Goal: Task Accomplishment & Management: Complete application form

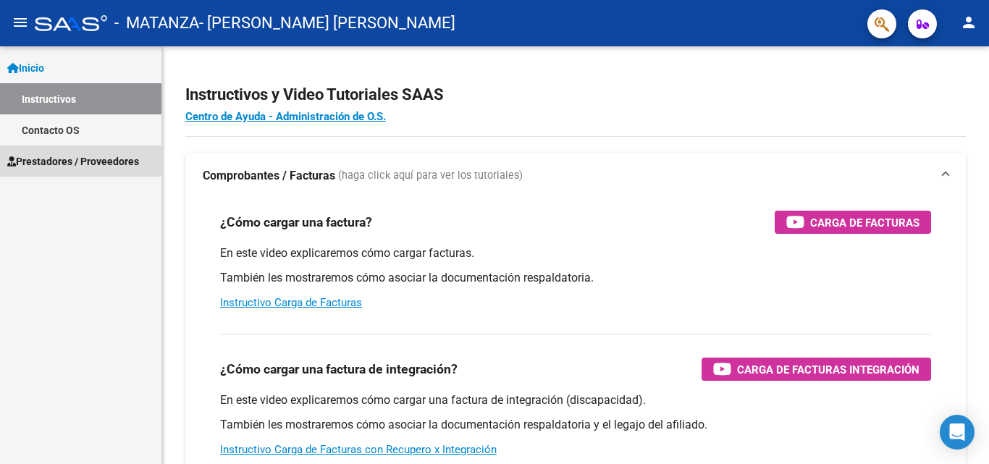
click at [113, 159] on span "Prestadores / Proveedores" at bounding box center [73, 162] width 132 height 16
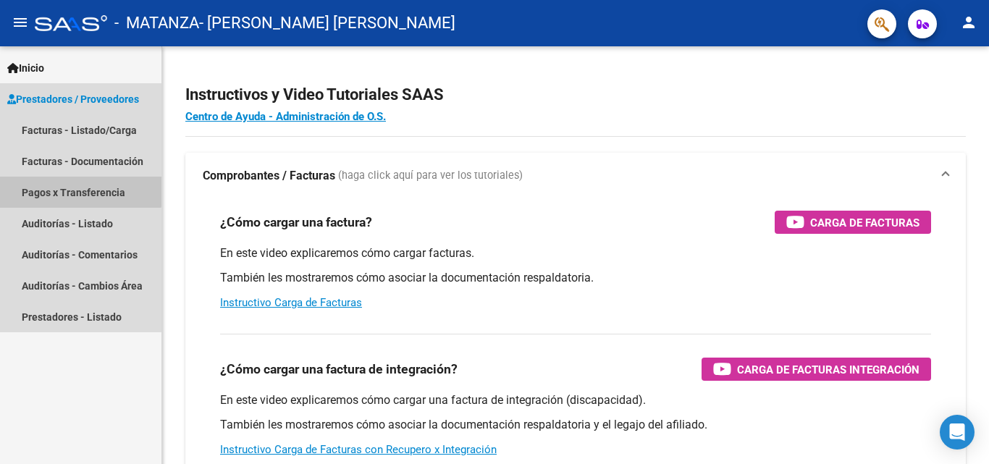
click at [79, 188] on link "Pagos x Transferencia" at bounding box center [80, 192] width 161 height 31
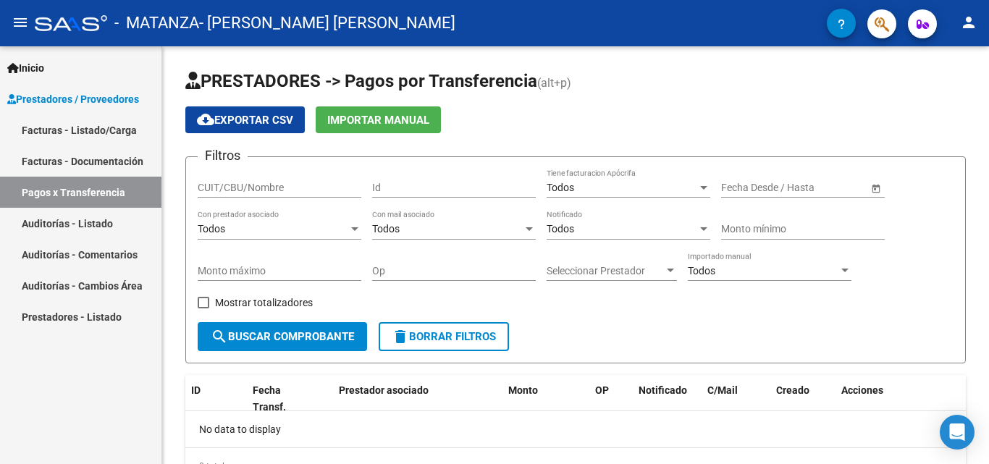
click at [43, 128] on link "Facturas - Listado/Carga" at bounding box center [80, 129] width 161 height 31
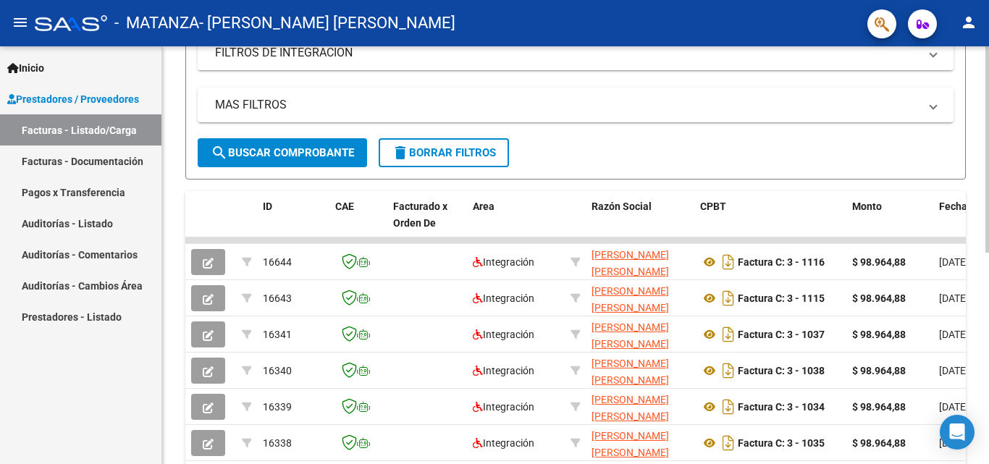
scroll to position [290, 0]
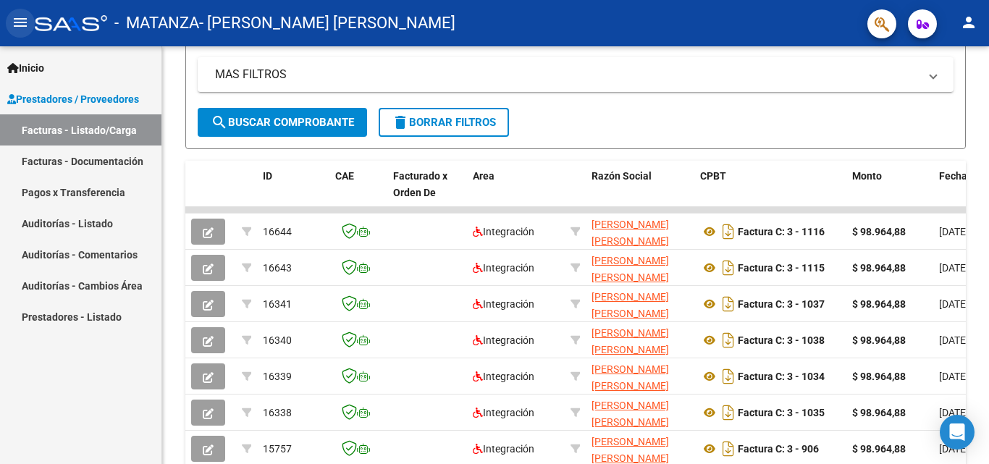
click at [20, 25] on mat-icon "menu" at bounding box center [20, 22] width 17 height 17
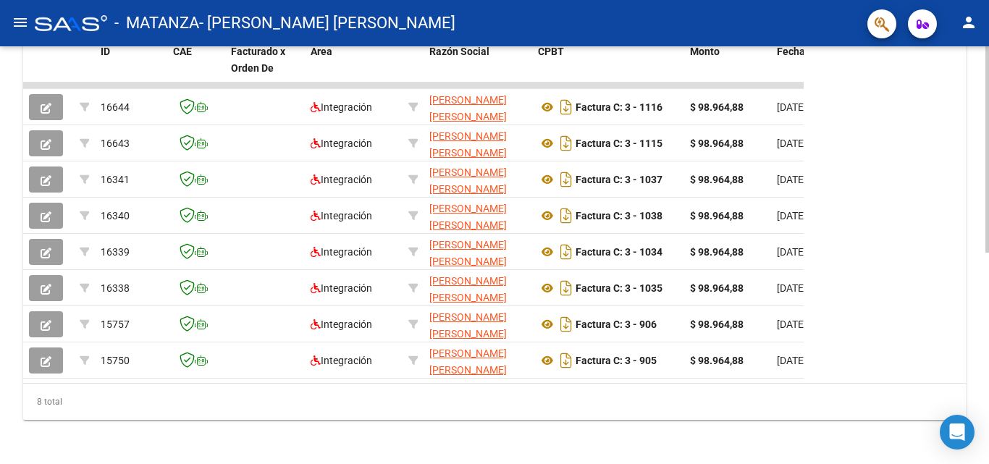
scroll to position [416, 0]
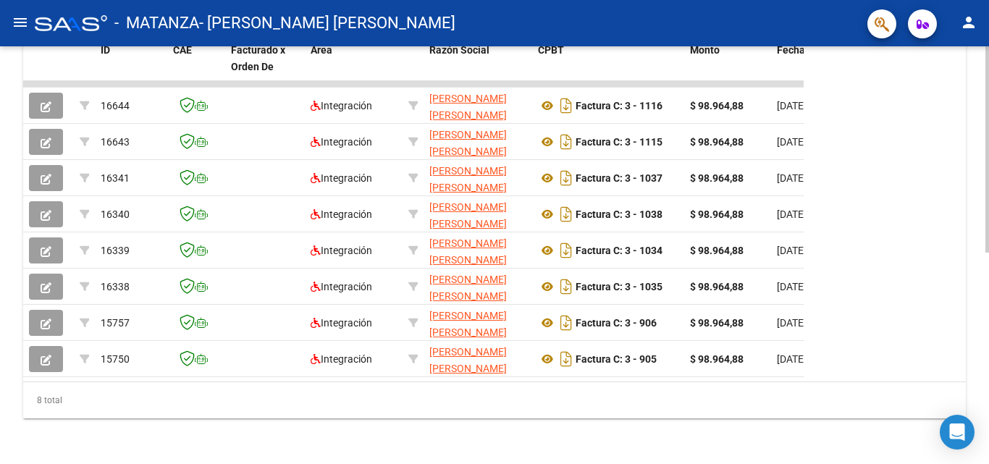
click at [988, 429] on div at bounding box center [987, 360] width 4 height 206
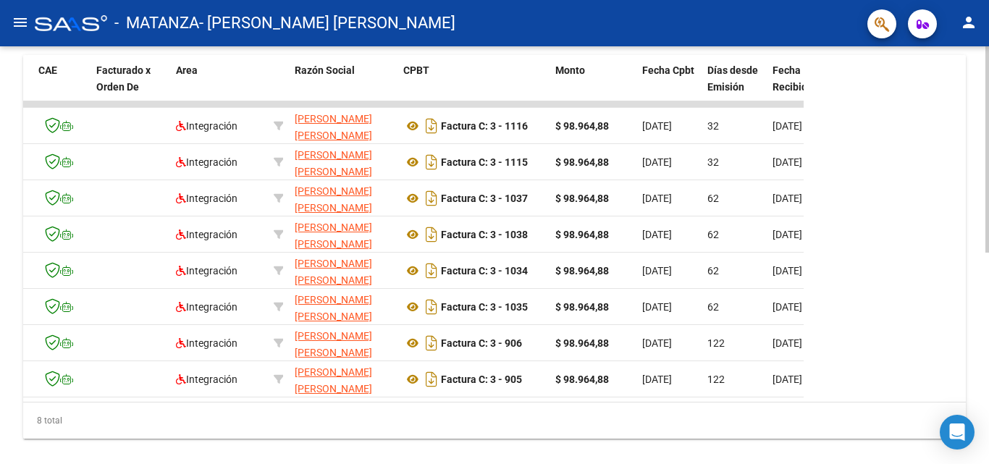
scroll to position [380, 0]
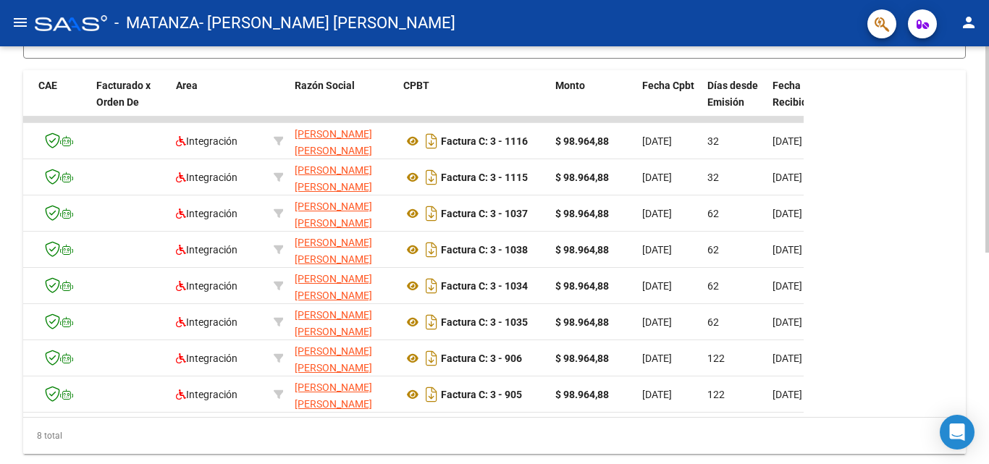
click at [987, 240] on div at bounding box center [987, 343] width 4 height 206
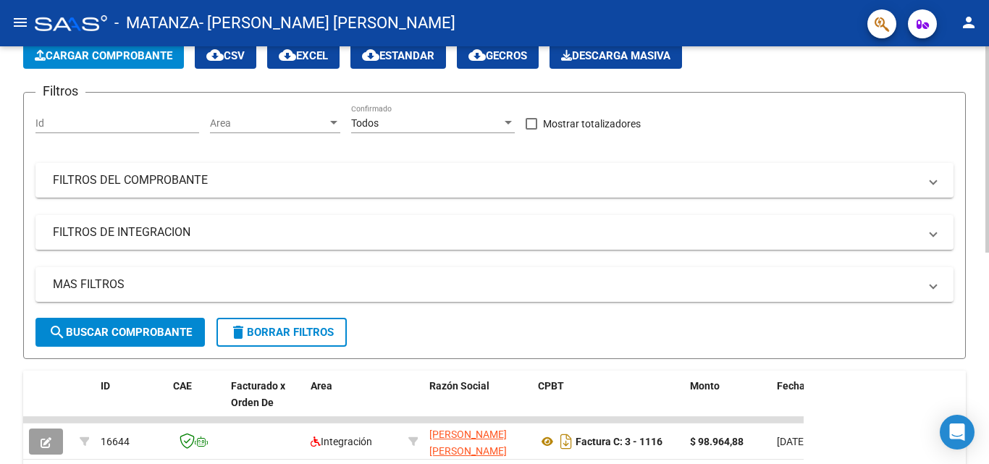
scroll to position [0, 0]
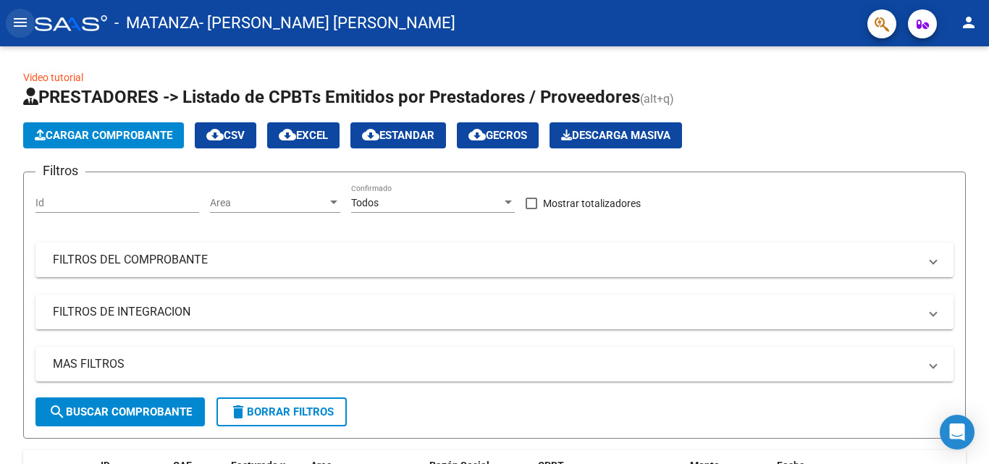
click at [23, 26] on mat-icon "menu" at bounding box center [20, 22] width 17 height 17
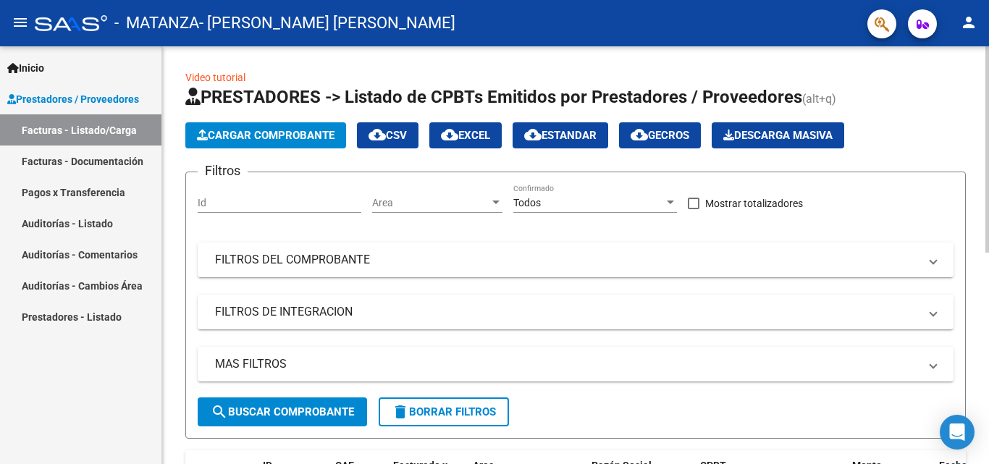
click at [260, 141] on span "Cargar Comprobante" at bounding box center [266, 135] width 138 height 13
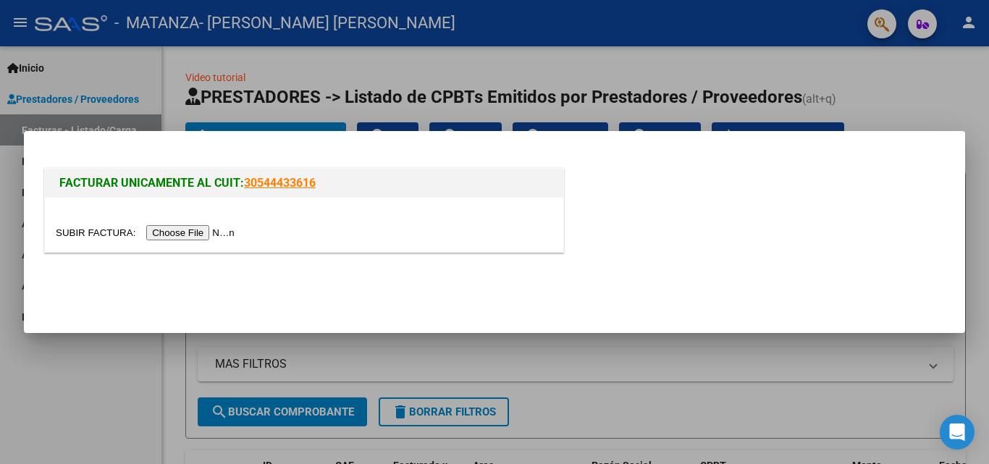
click at [184, 234] on input "file" at bounding box center [147, 232] width 183 height 15
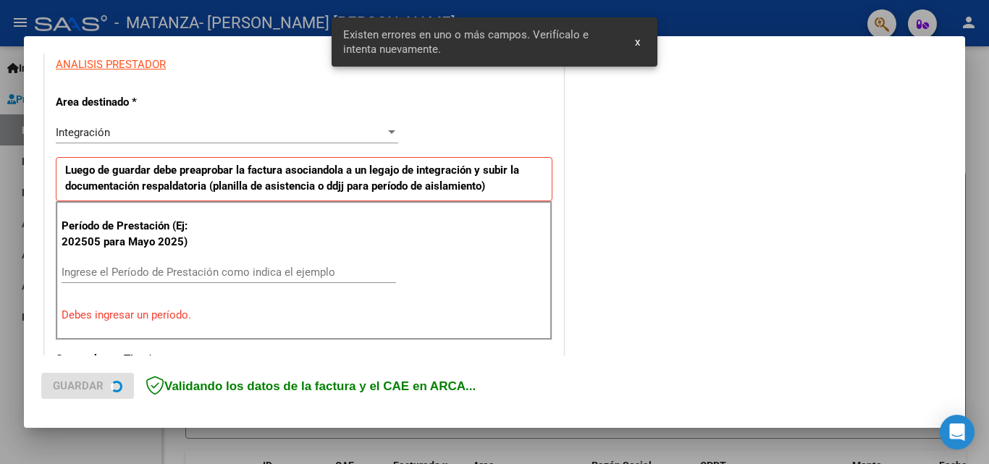
scroll to position [354, 0]
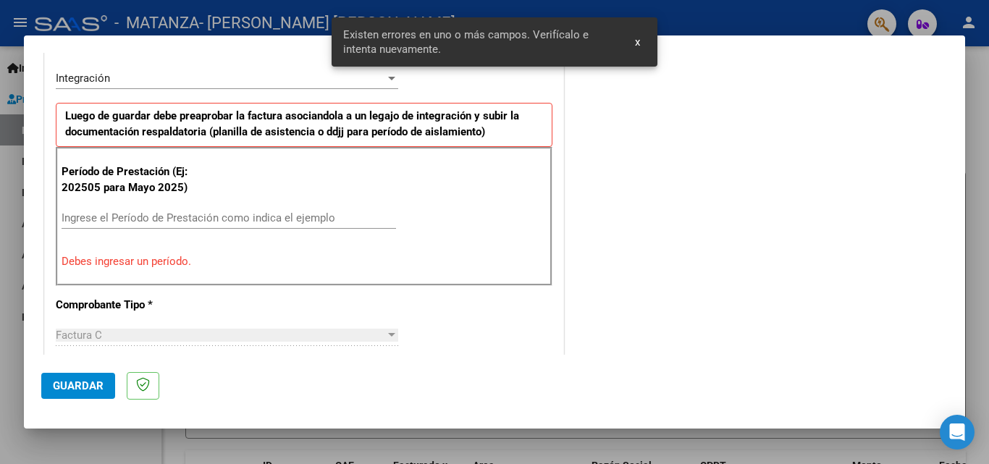
click at [639, 38] on span "x" at bounding box center [637, 41] width 5 height 13
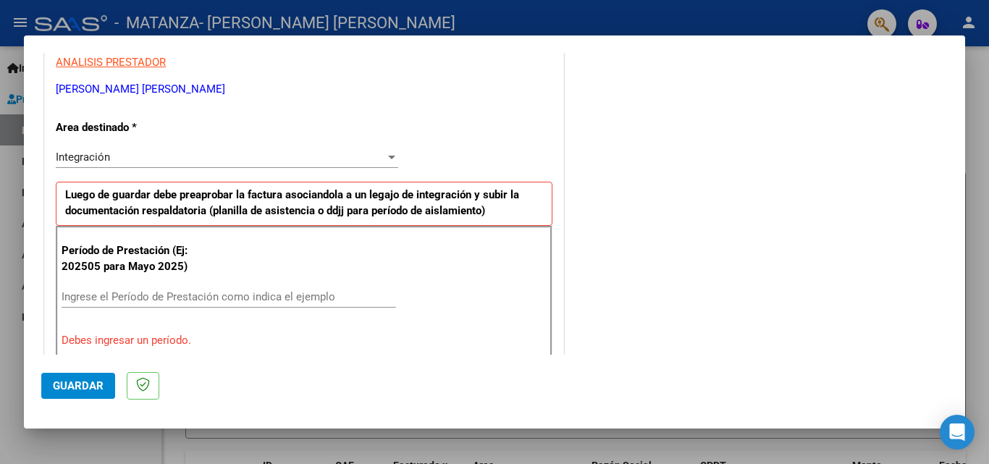
scroll to position [290, 0]
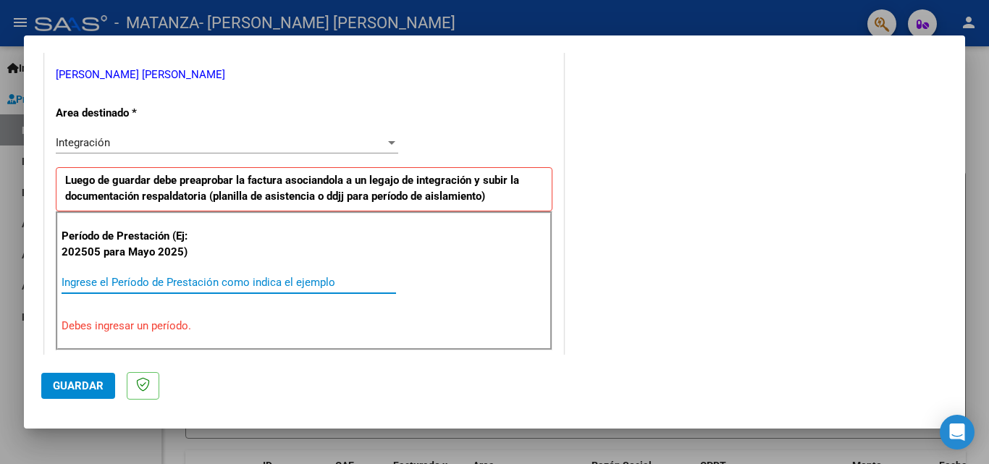
click at [147, 280] on input "Ingrese el Período de Prestación como indica el ejemplo" at bounding box center [229, 282] width 335 height 13
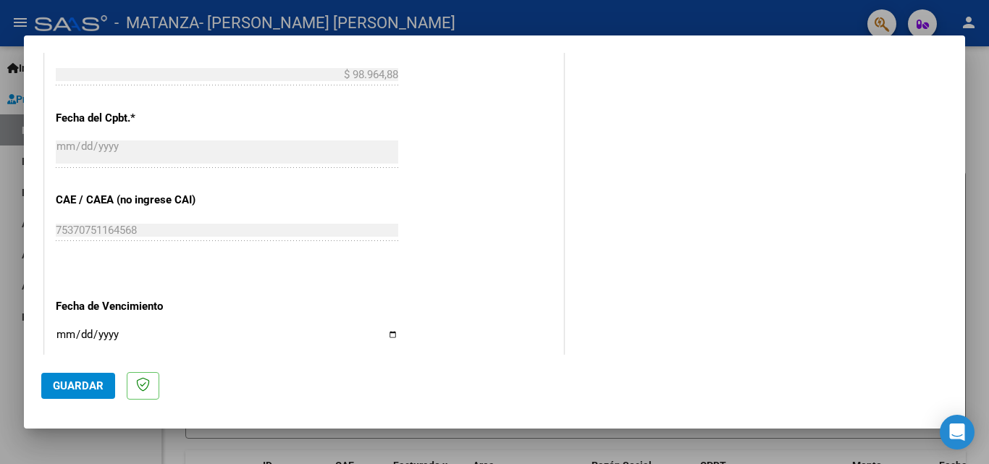
scroll to position [869, 0]
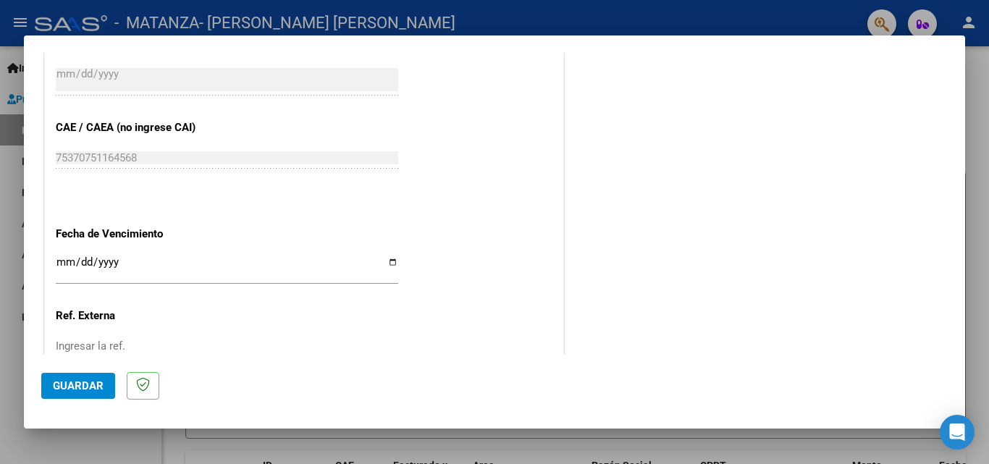
type input "202508"
click at [387, 261] on input "Ingresar la fecha" at bounding box center [227, 267] width 342 height 23
type input "[DATE]"
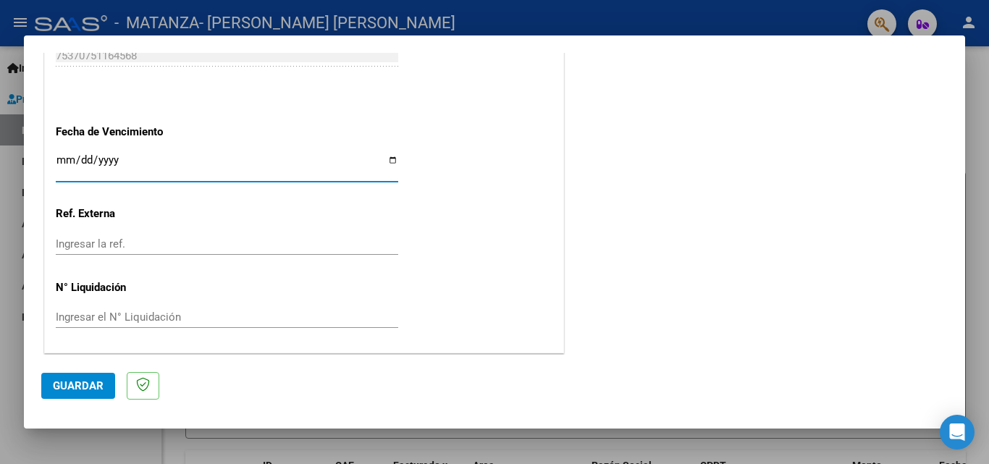
scroll to position [972, 0]
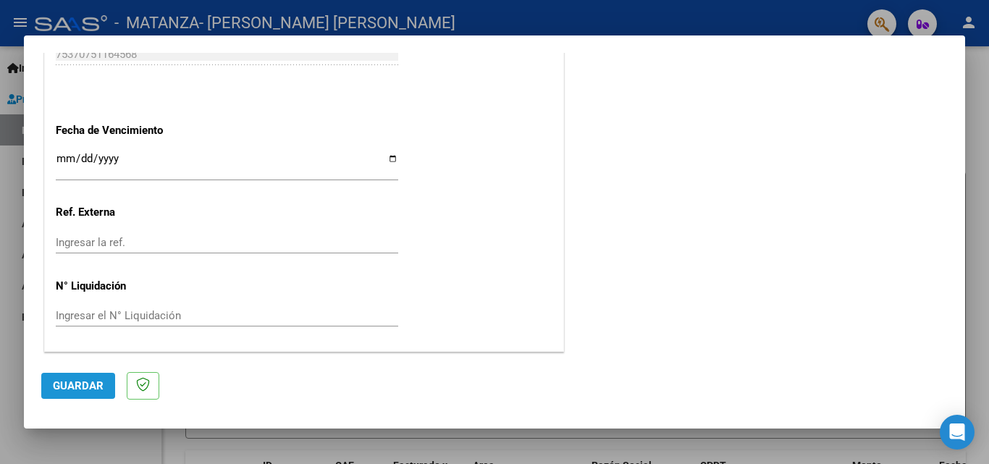
click at [75, 385] on span "Guardar" at bounding box center [78, 385] width 51 height 13
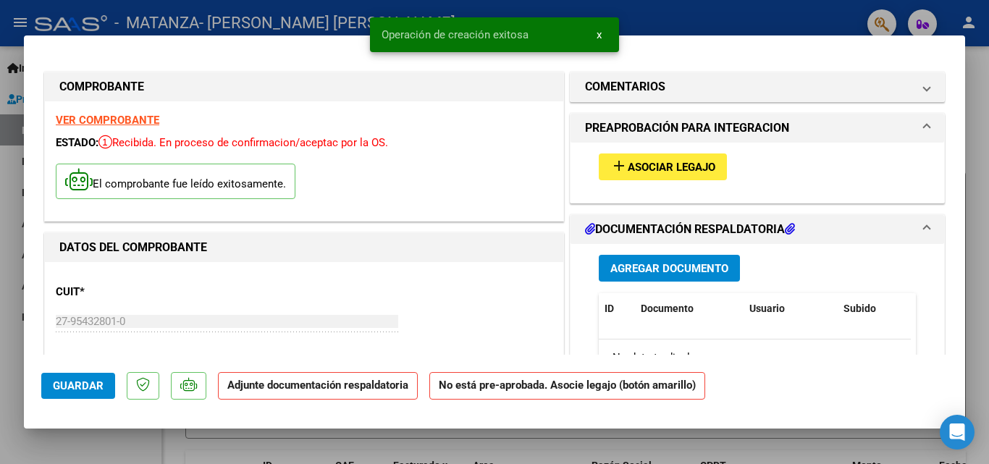
click at [667, 171] on span "Asociar Legajo" at bounding box center [672, 167] width 88 height 13
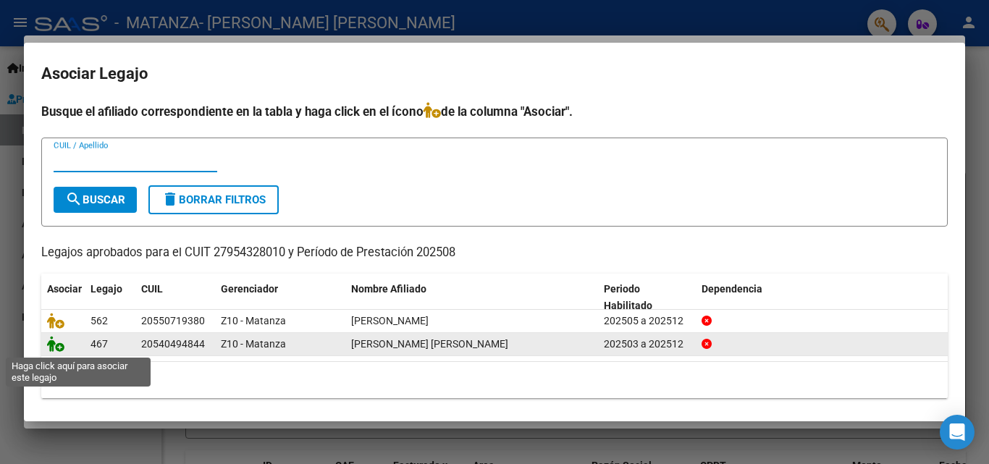
click at [56, 350] on icon at bounding box center [55, 344] width 17 height 16
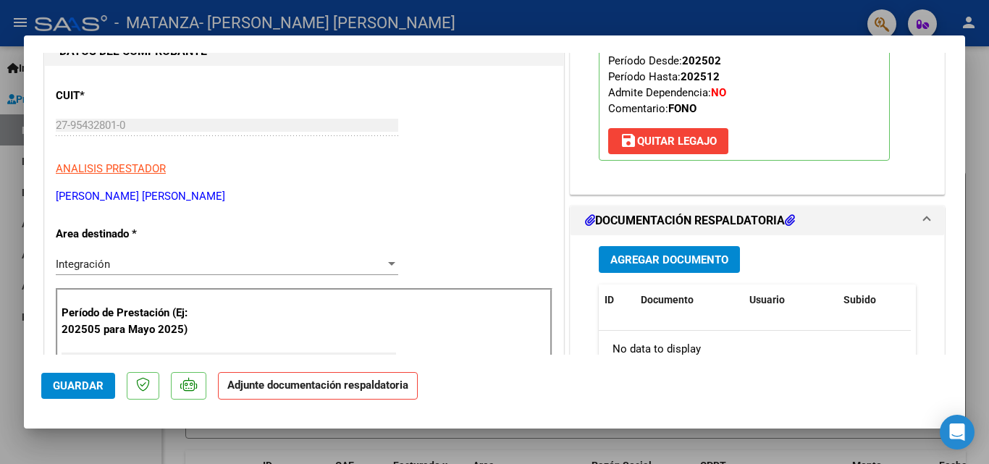
scroll to position [217, 0]
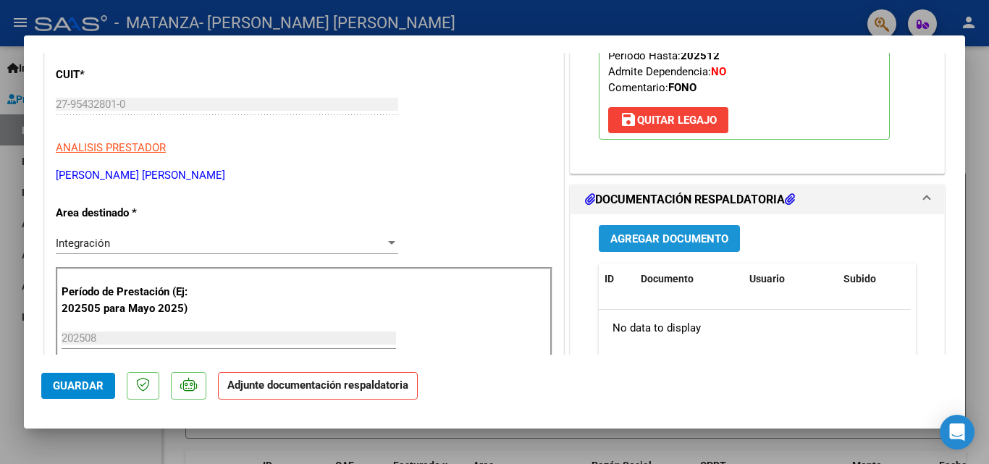
click at [712, 239] on span "Agregar Documento" at bounding box center [669, 238] width 118 height 13
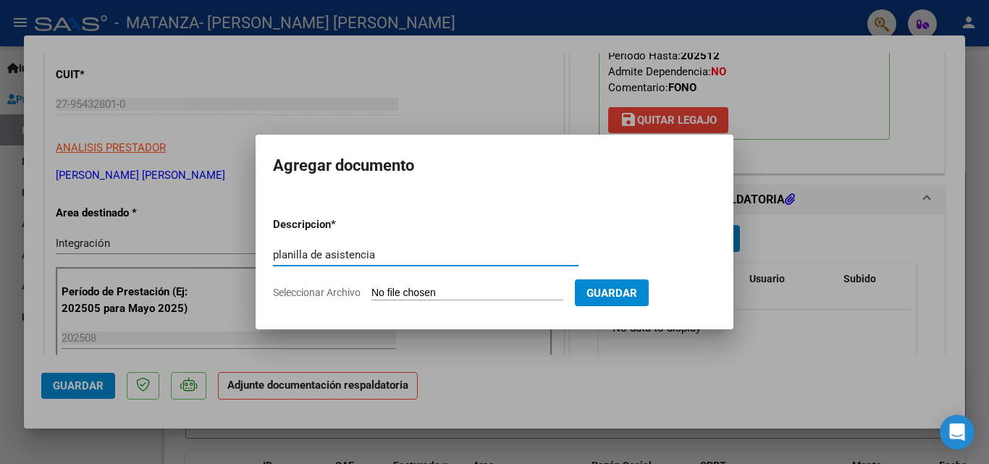
type input "planilla de asistencia"
click at [436, 296] on input "Seleccionar Archivo" at bounding box center [467, 294] width 192 height 14
type input "C:\fakepath\20250911_125307.pdf"
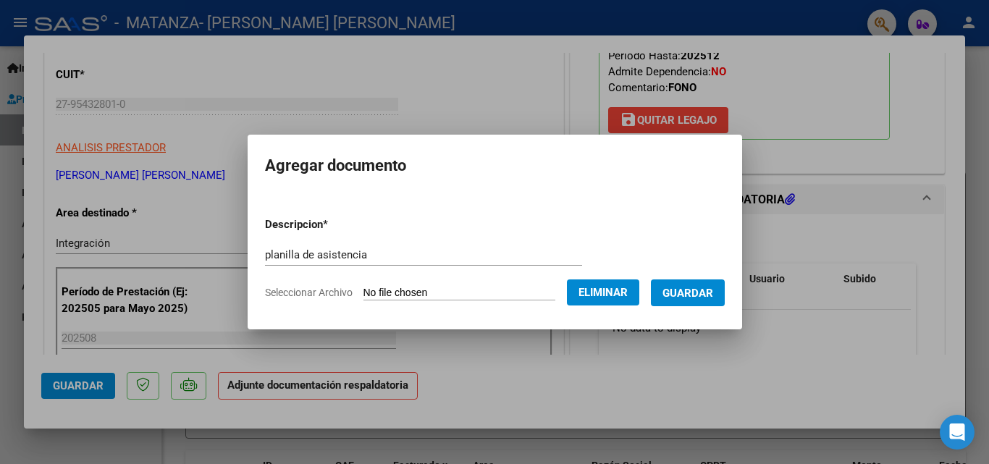
click at [689, 287] on span "Guardar" at bounding box center [688, 293] width 51 height 13
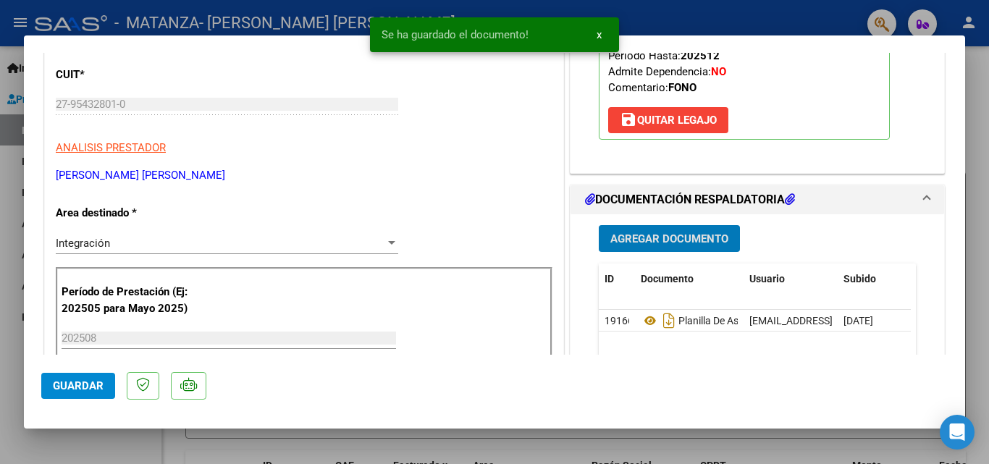
click at [686, 240] on span "Agregar Documento" at bounding box center [669, 238] width 118 height 13
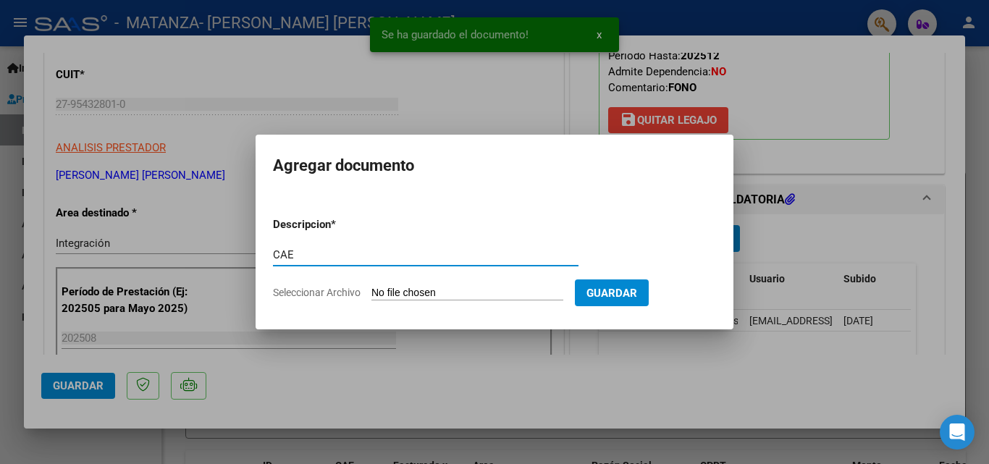
type input "CAE"
click at [478, 291] on input "Seleccionar Archivo" at bounding box center [467, 294] width 192 height 14
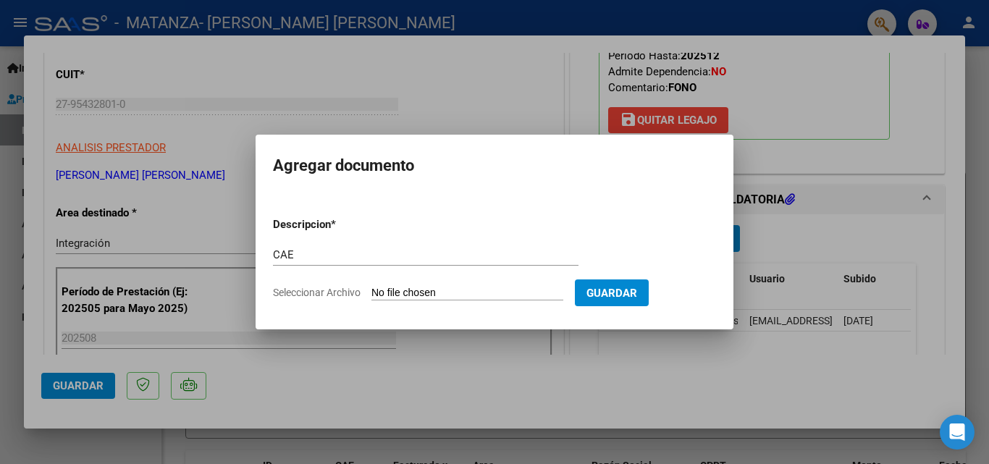
type input "C:\fakepath\cae.pdf"
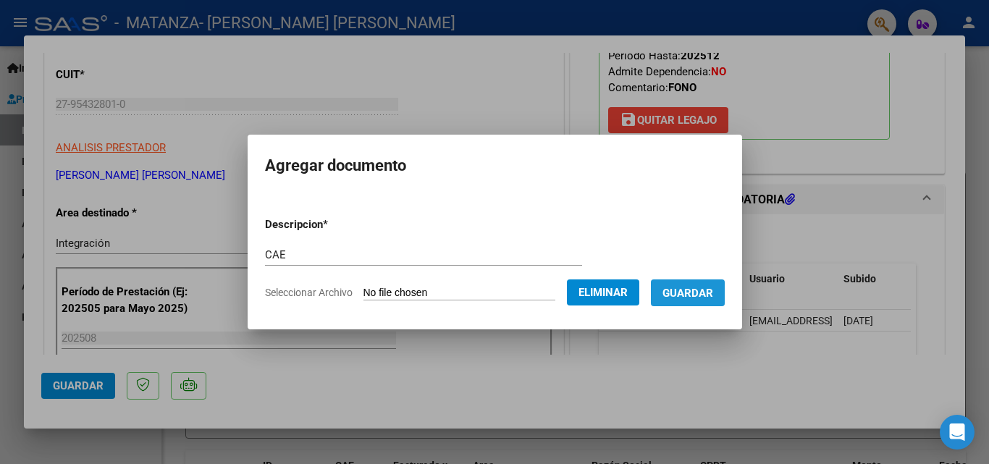
click at [702, 287] on span "Guardar" at bounding box center [688, 293] width 51 height 13
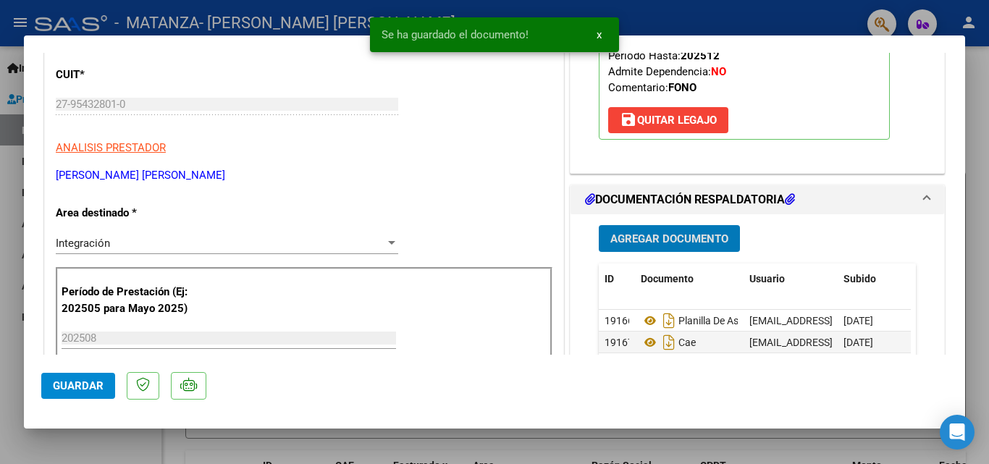
click at [59, 390] on span "Guardar" at bounding box center [78, 385] width 51 height 13
click at [0, 222] on div at bounding box center [494, 232] width 989 height 464
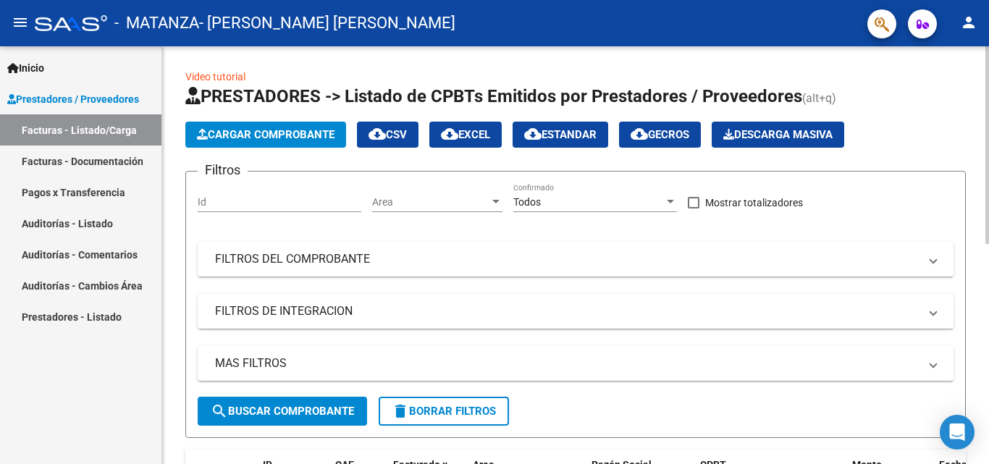
scroll to position [0, 0]
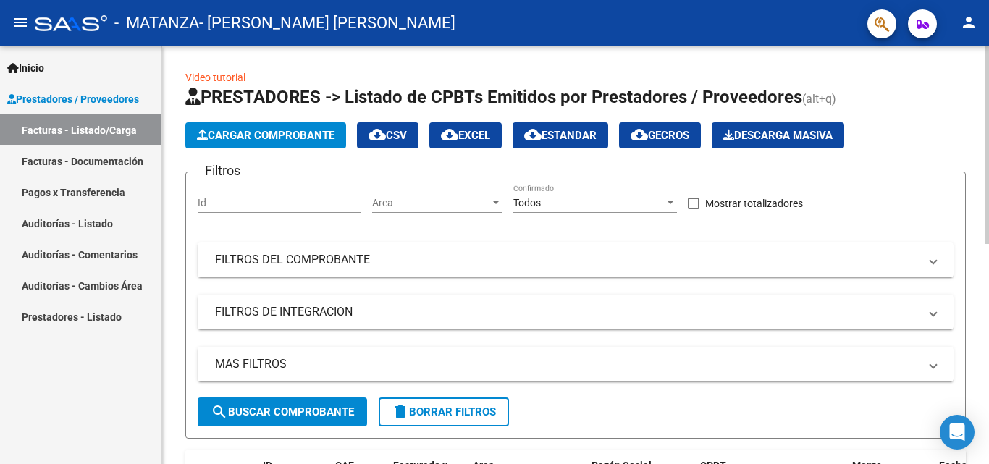
click at [260, 135] on span "Cargar Comprobante" at bounding box center [266, 135] width 138 height 13
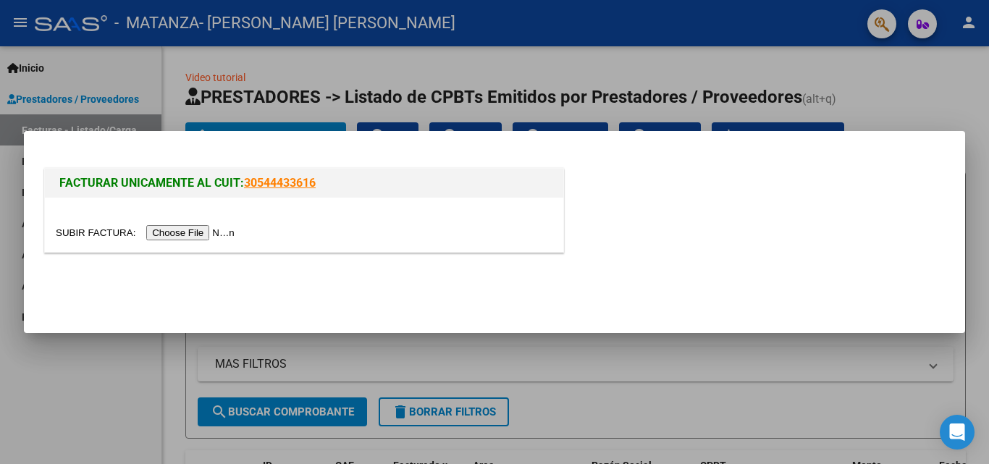
click at [202, 231] on input "file" at bounding box center [147, 232] width 183 height 15
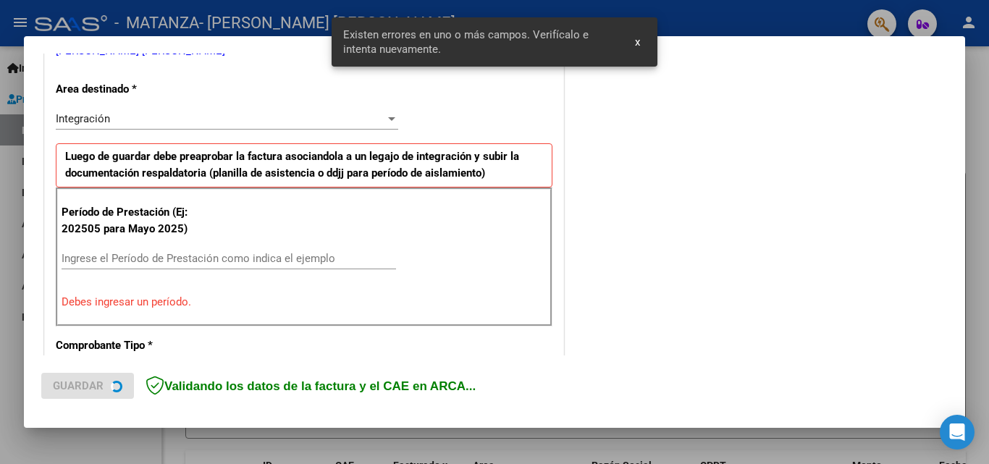
scroll to position [327, 0]
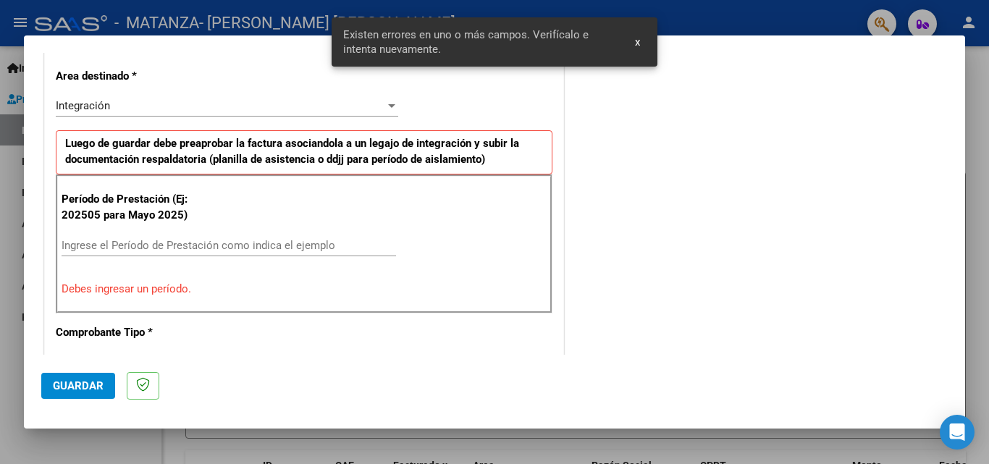
click at [180, 248] on input "Ingrese el Período de Prestación como indica el ejemplo" at bounding box center [229, 245] width 335 height 13
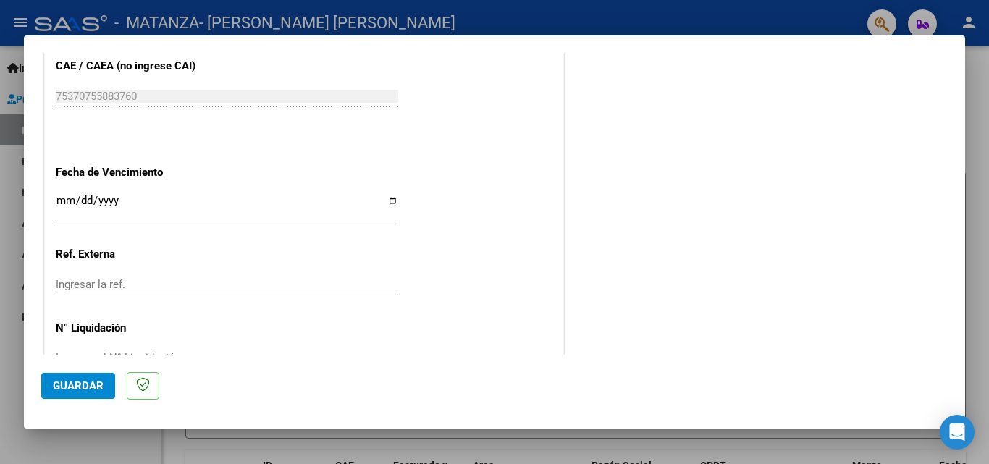
scroll to position [972, 0]
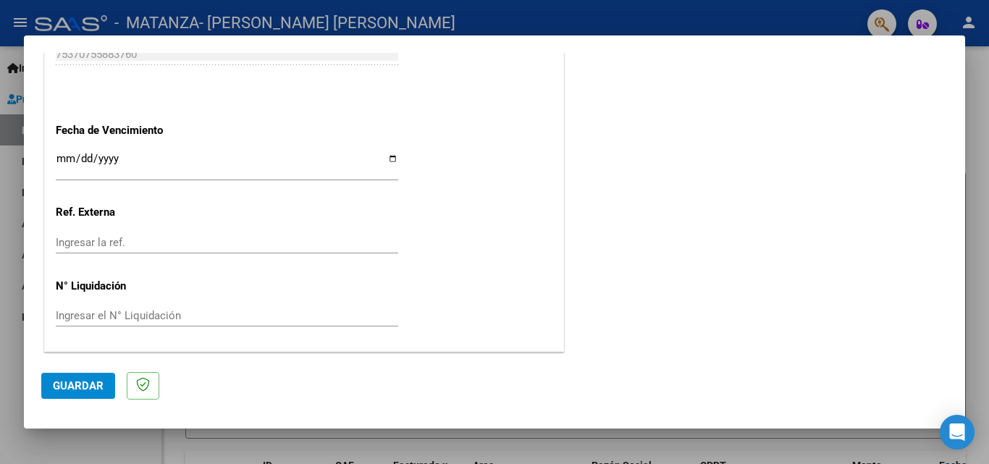
type input "202508"
click at [390, 156] on input "Ingresar la fecha" at bounding box center [227, 164] width 342 height 23
type input "[DATE]"
click at [67, 379] on span "Guardar" at bounding box center [78, 385] width 51 height 13
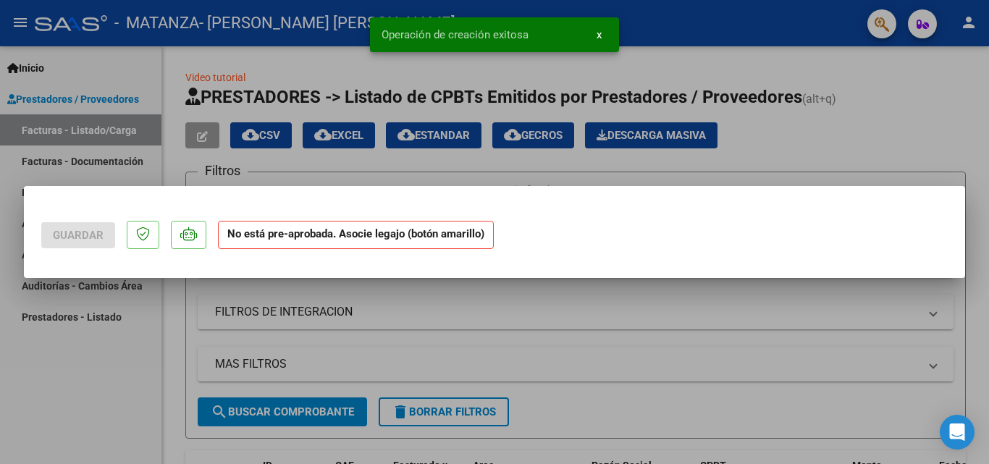
scroll to position [0, 0]
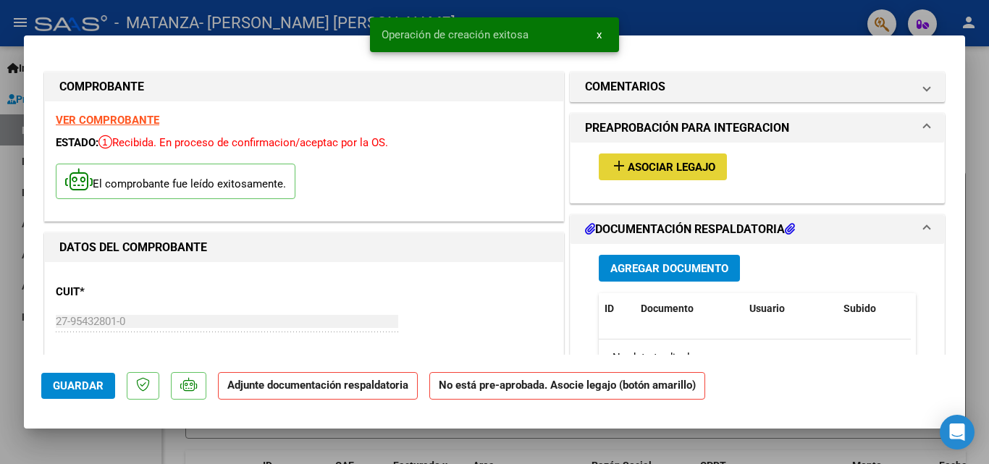
click at [619, 160] on mat-icon "add" at bounding box center [618, 165] width 17 height 17
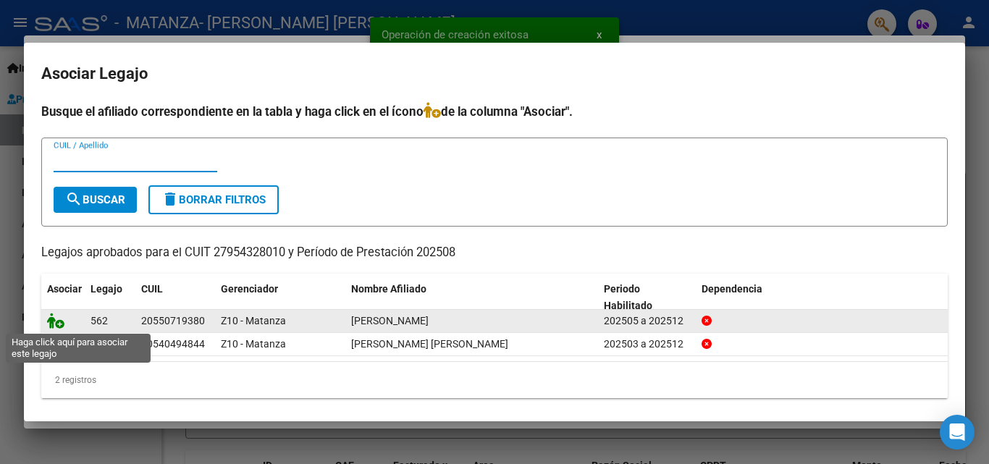
click at [51, 324] on icon at bounding box center [55, 321] width 17 height 16
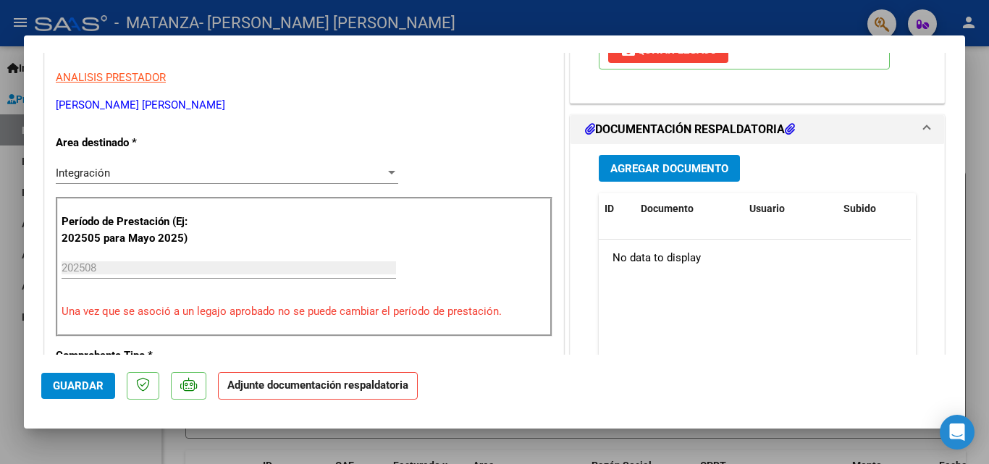
scroll to position [290, 0]
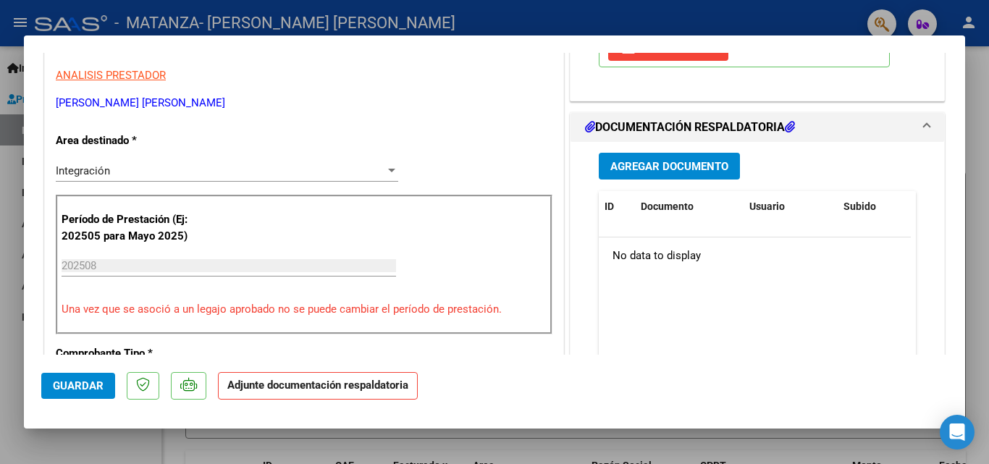
click at [629, 149] on div "Agregar Documento ID Documento Usuario Subido Acción No data to display 0 total…" at bounding box center [757, 286] width 339 height 289
click at [634, 177] on button "Agregar Documento" at bounding box center [669, 166] width 141 height 27
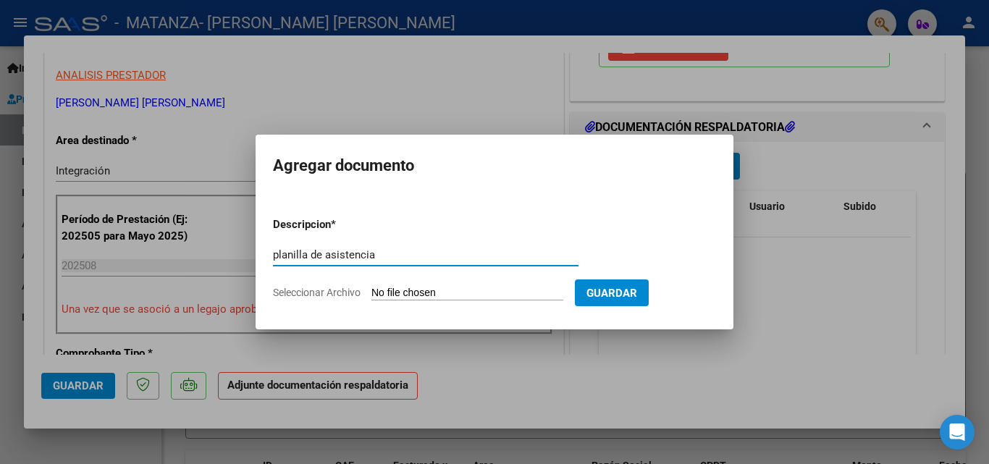
type input "planilla de asistencia"
click at [481, 291] on input "Seleccionar Archivo" at bounding box center [467, 294] width 192 height 14
type input "C:\fakepath\20250911_132816.pdf"
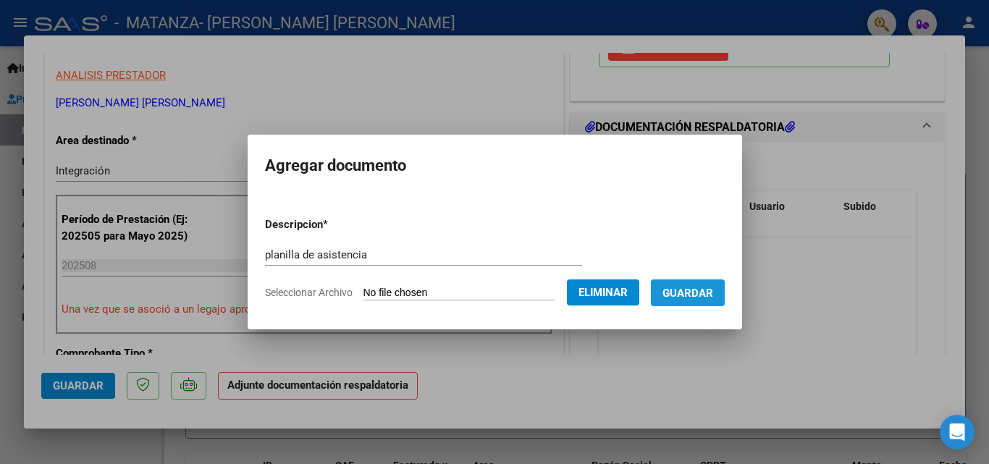
click at [704, 292] on span "Guardar" at bounding box center [688, 293] width 51 height 13
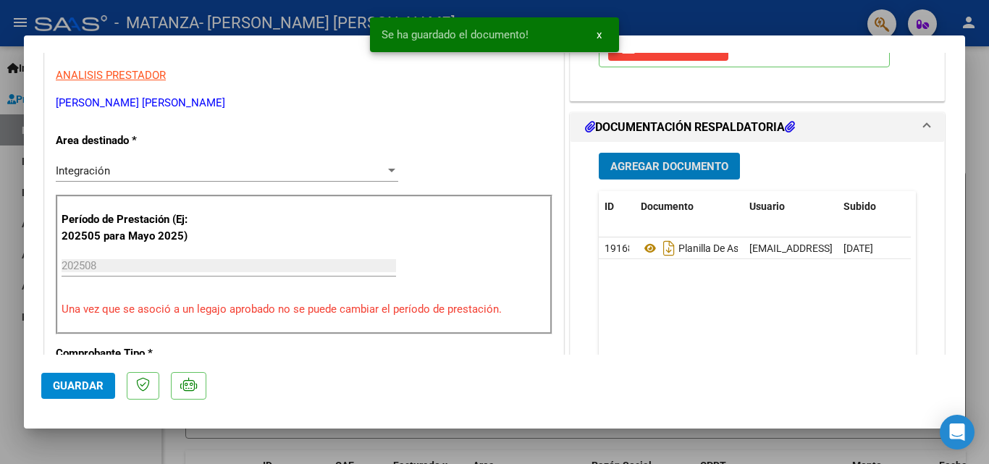
click at [646, 165] on span "Agregar Documento" at bounding box center [669, 166] width 118 height 13
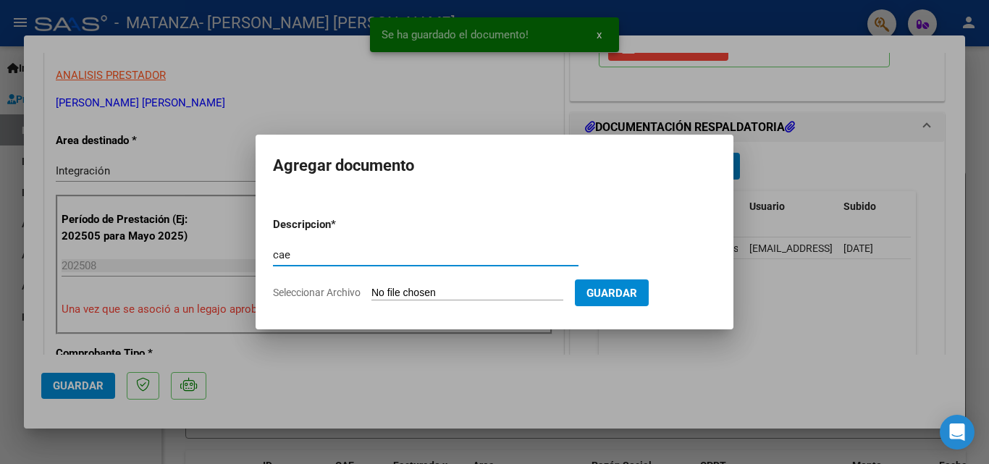
type input "cae"
click at [464, 296] on input "Seleccionar Archivo" at bounding box center [467, 294] width 192 height 14
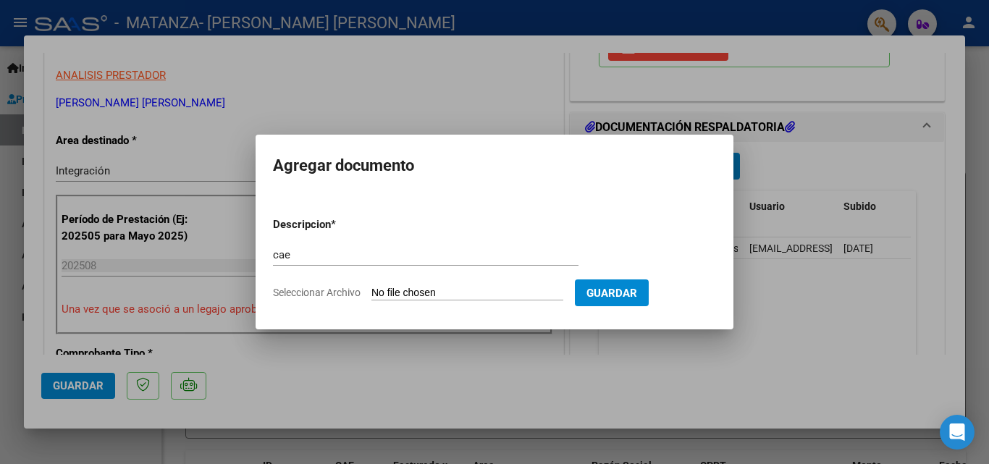
type input "C:\fakepath\cae.pdf"
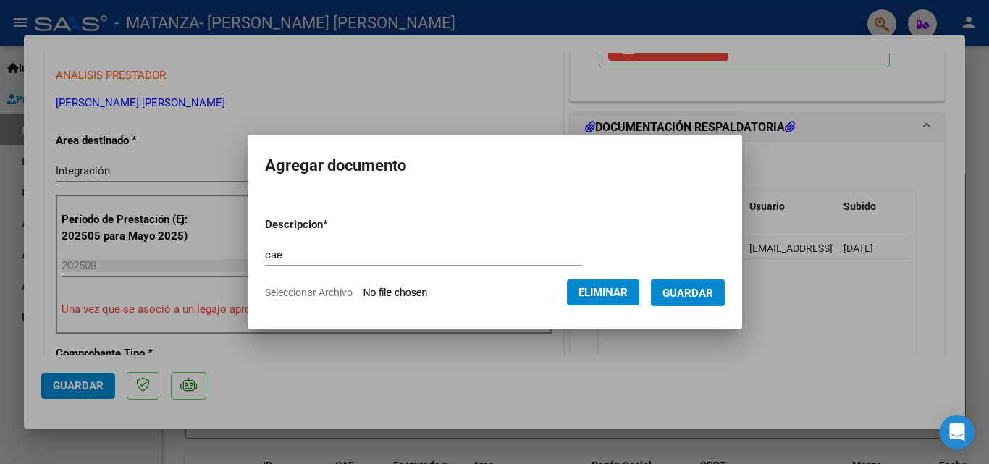
click at [714, 284] on button "Guardar" at bounding box center [688, 293] width 74 height 27
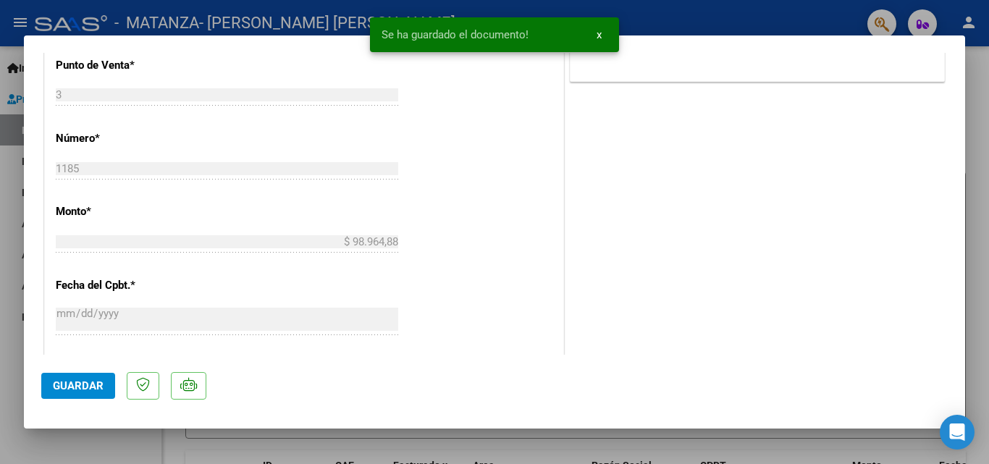
scroll to position [652, 0]
click at [89, 387] on span "Guardar" at bounding box center [78, 385] width 51 height 13
click at [601, 34] on span "x" at bounding box center [599, 34] width 5 height 13
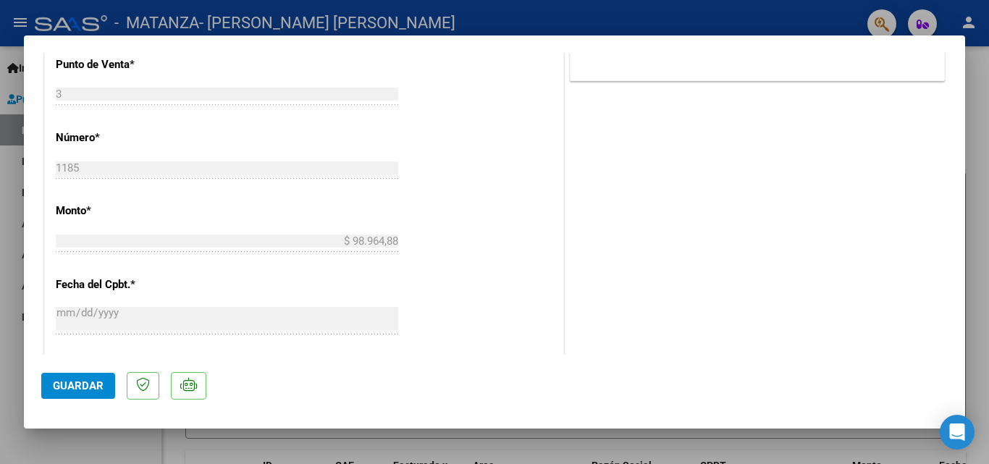
drag, startPoint x: 39, startPoint y: 159, endPoint x: 0, endPoint y: 159, distance: 39.1
click at [14, 159] on div "COMPROBANTE VER COMPROBANTE ESTADO: Recibida. En proceso de confirmacion/acepta…" at bounding box center [494, 232] width 989 height 464
click at [0, 159] on div at bounding box center [494, 232] width 989 height 464
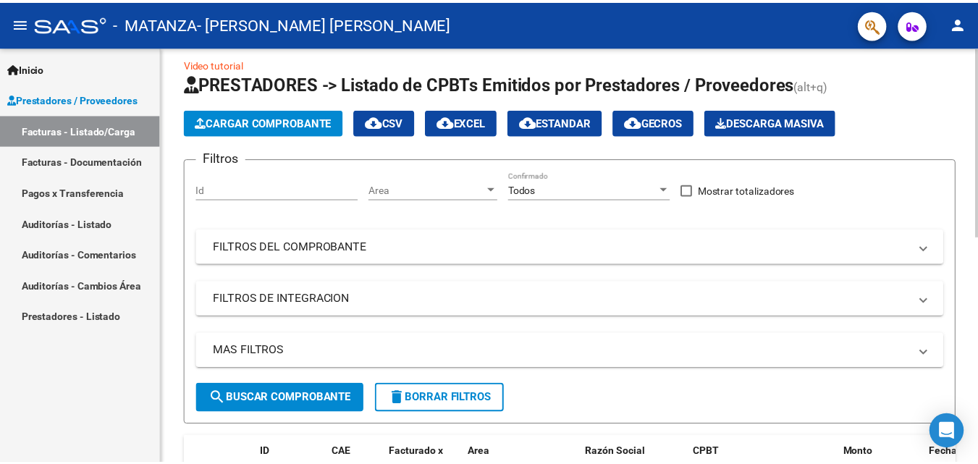
scroll to position [0, 0]
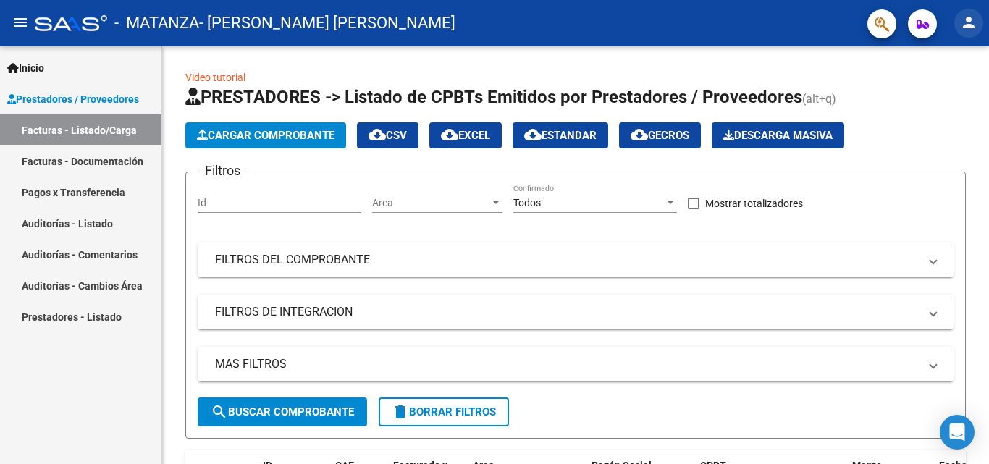
click at [964, 31] on mat-icon "person" at bounding box center [968, 22] width 17 height 17
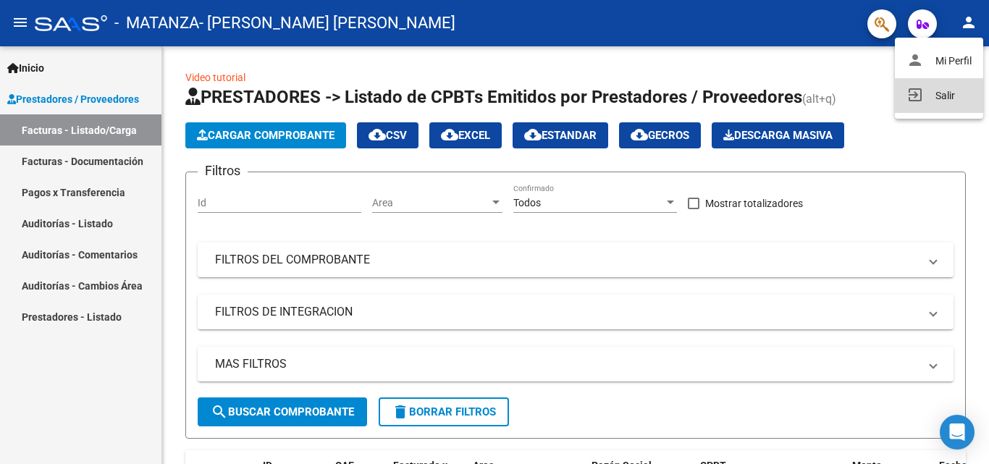
click at [943, 101] on button "exit_to_app Salir" at bounding box center [939, 95] width 88 height 35
